Goal: Information Seeking & Learning: Compare options

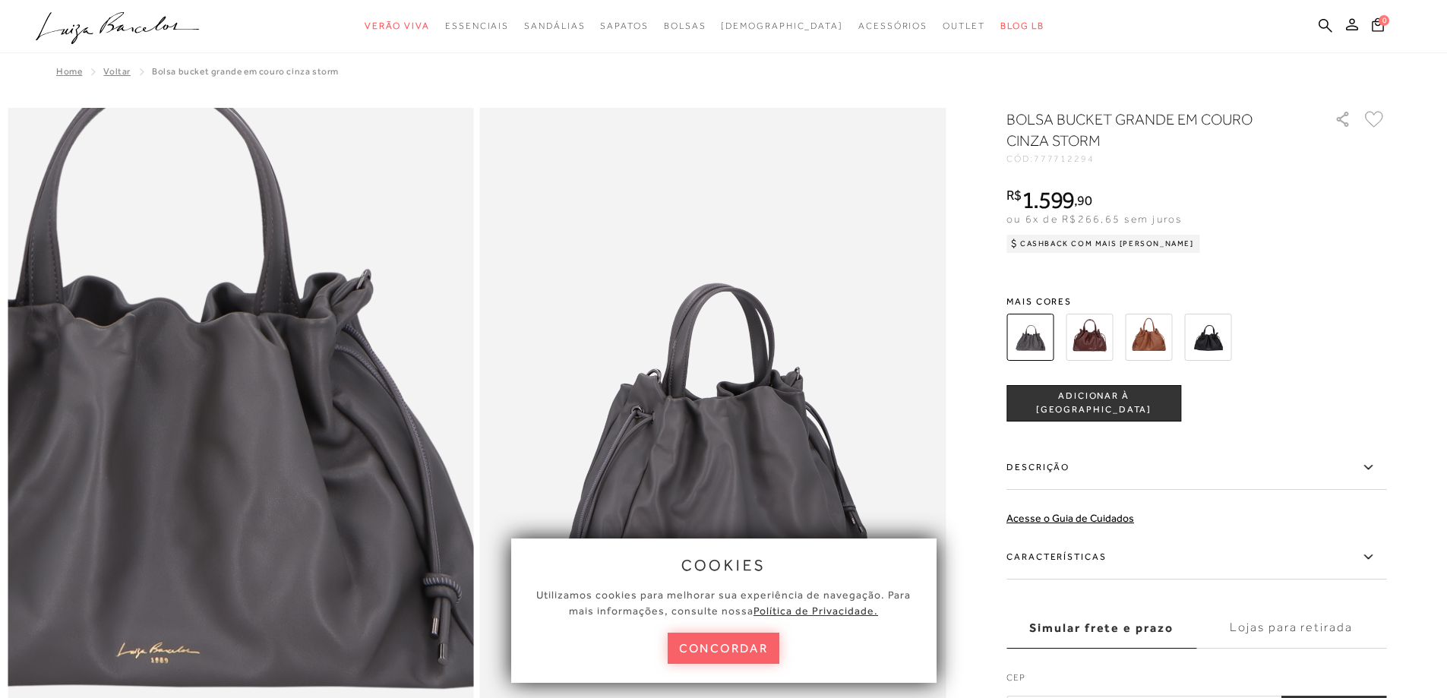
click at [332, 510] on img at bounding box center [148, 409] width 932 height 1398
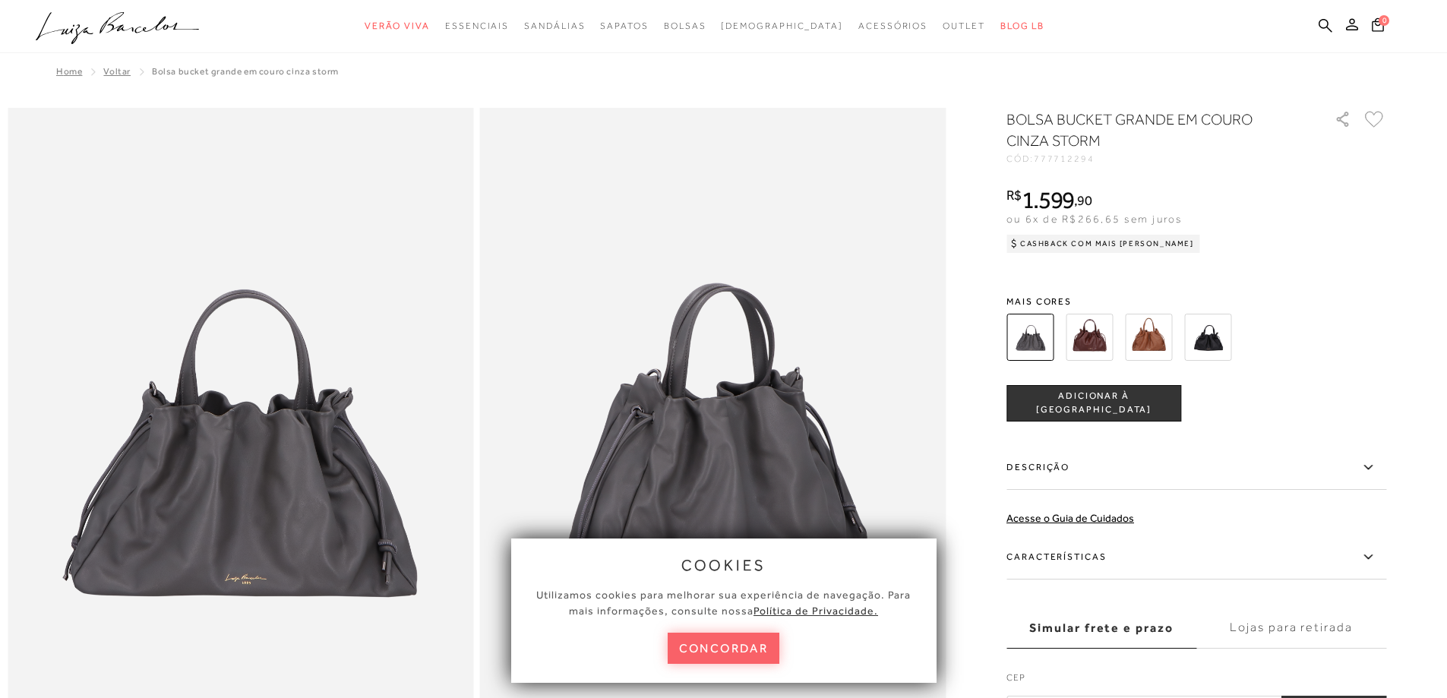
click at [1104, 327] on img at bounding box center [1089, 337] width 47 height 47
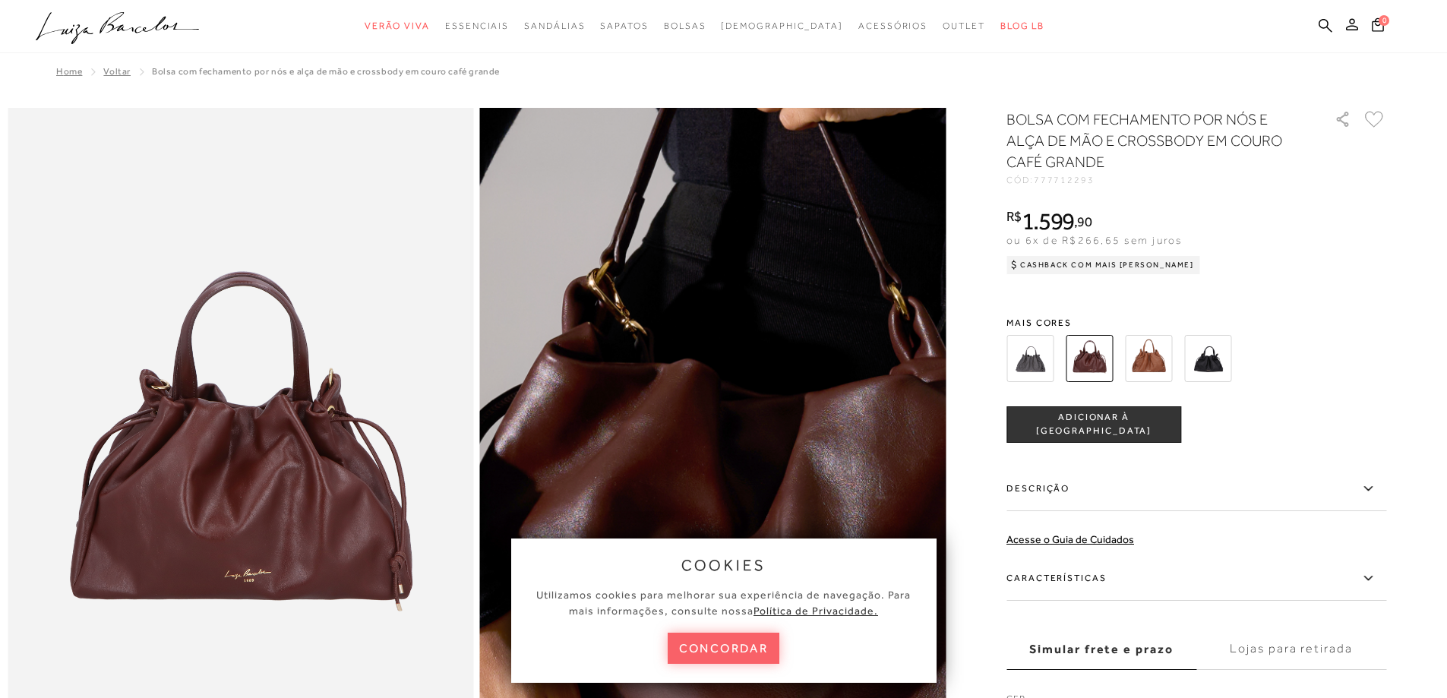
click at [667, 453] on img at bounding box center [761, 466] width 932 height 1398
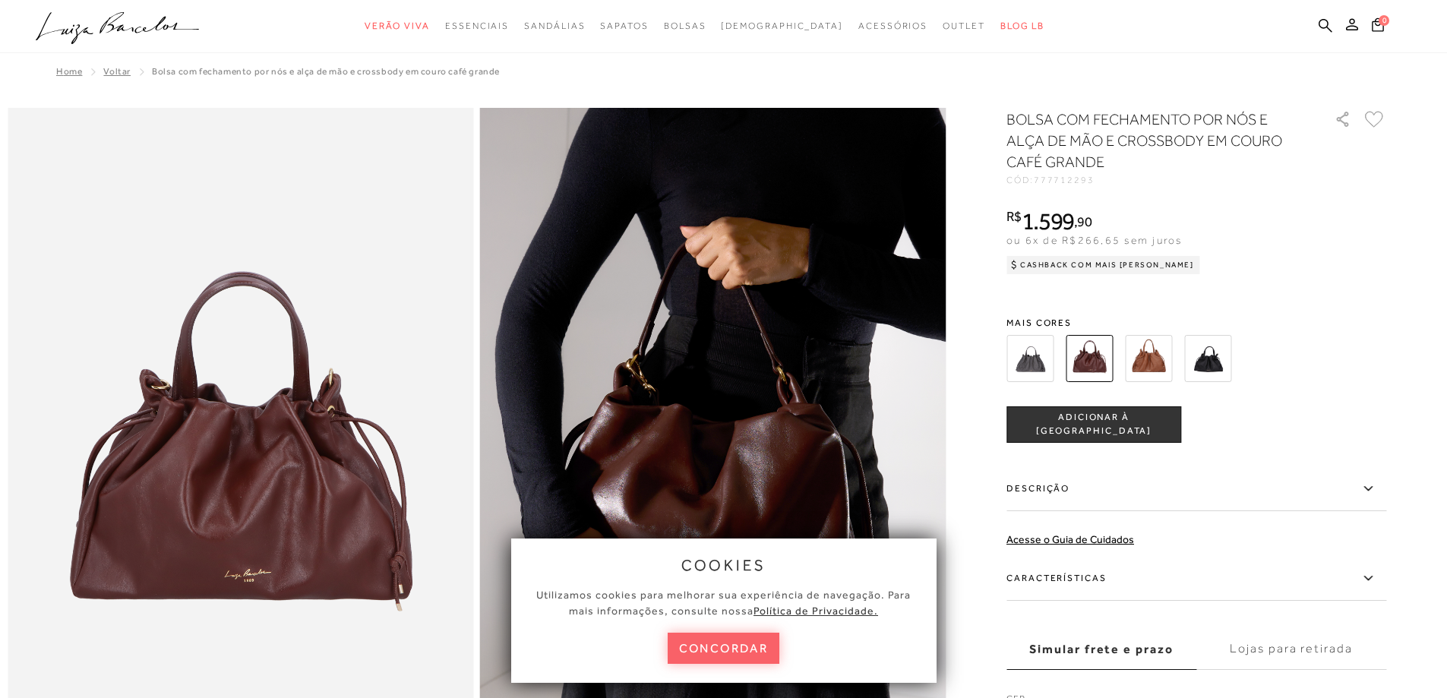
click at [242, 461] on img at bounding box center [241, 457] width 466 height 699
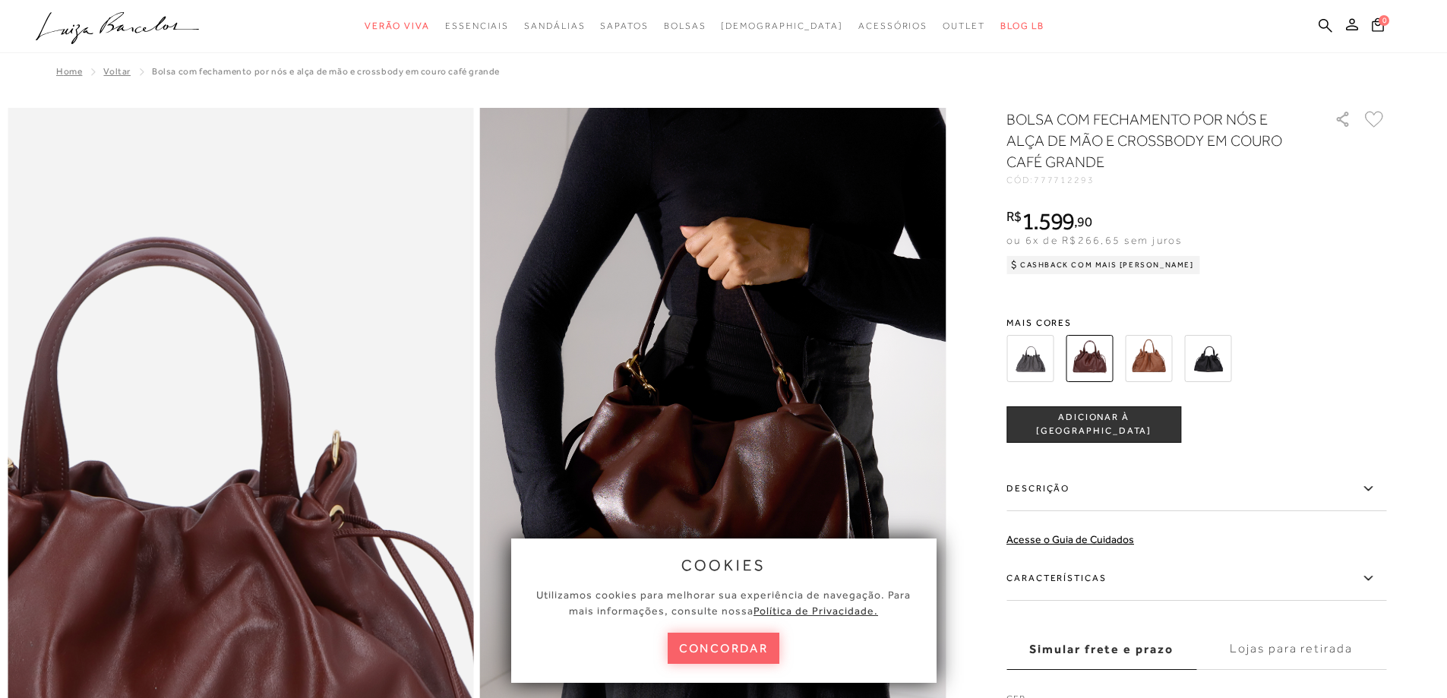
drag, startPoint x: 324, startPoint y: 308, endPoint x: 449, endPoint y: 0, distance: 332.6
click at [324, 306] on img at bounding box center [155, 609] width 932 height 1398
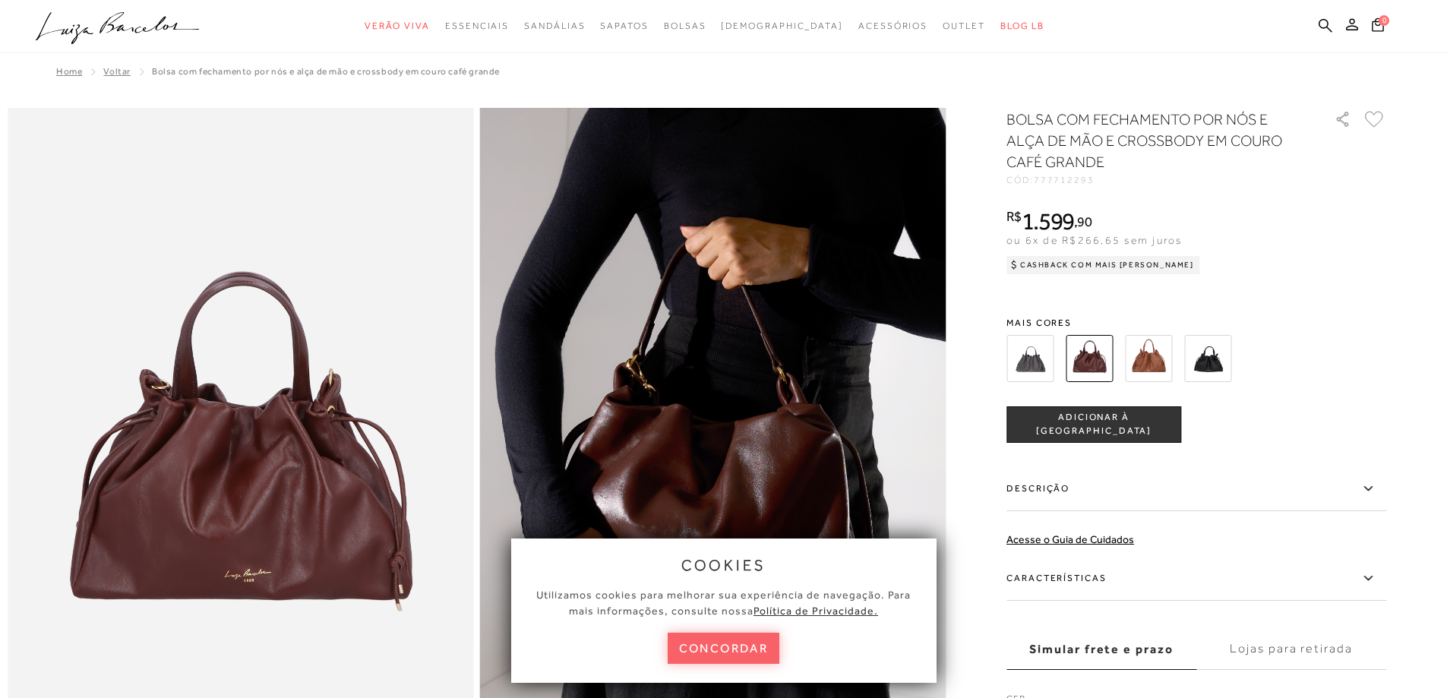
click at [1151, 363] on img at bounding box center [1148, 358] width 47 height 47
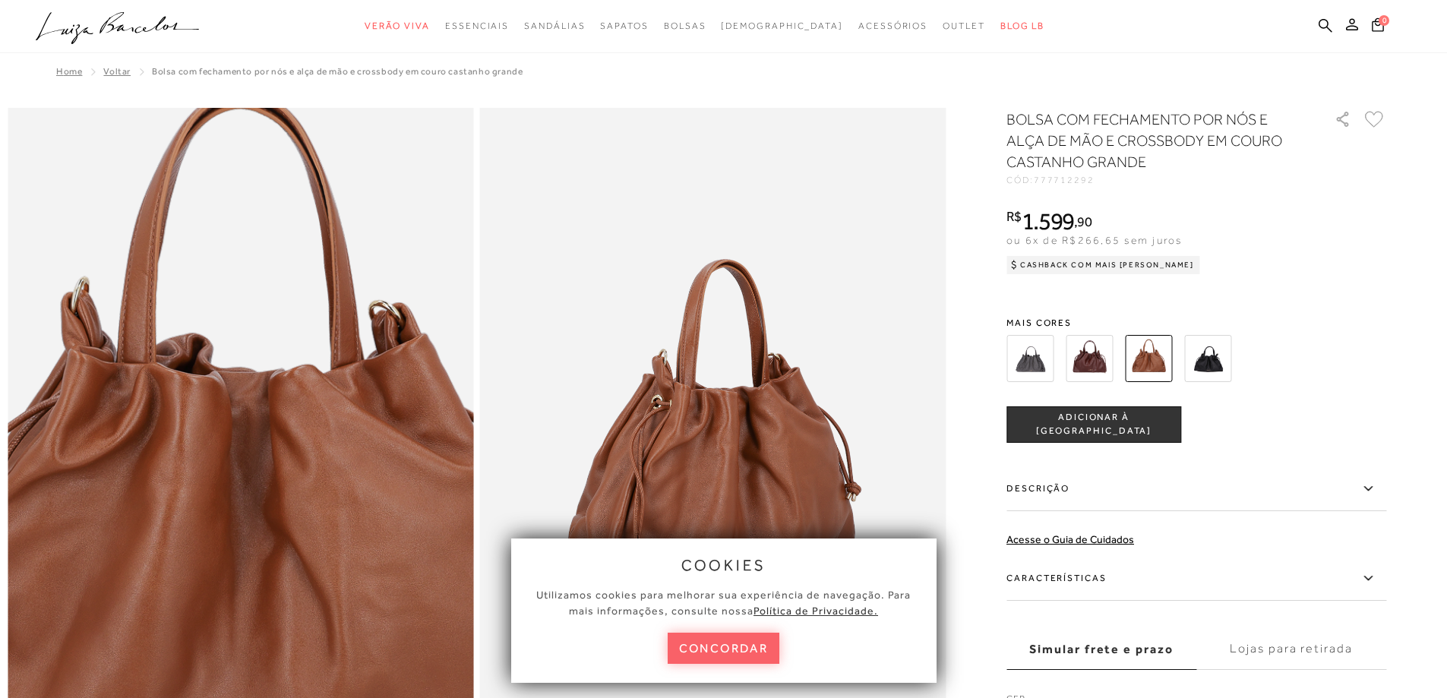
click at [236, 432] on img at bounding box center [242, 486] width 932 height 1398
